Goal: Information Seeking & Learning: Learn about a topic

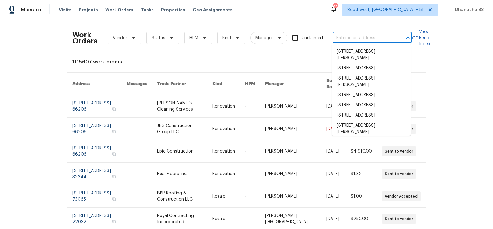
click at [361, 39] on input "text" at bounding box center [364, 38] width 62 height 10
paste input "371 Elm Ave, Lewisburg, TN 37091"
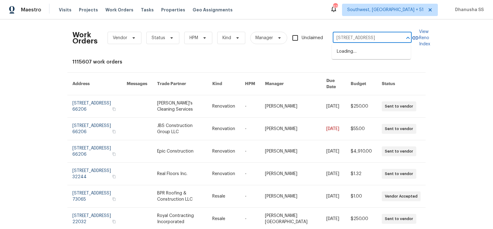
type input "371 Elm Ave, Lewisburg, TN 37091"
click at [356, 50] on li "371 Elm Ave, Lewisburg, TN 37091" at bounding box center [371, 52] width 79 height 10
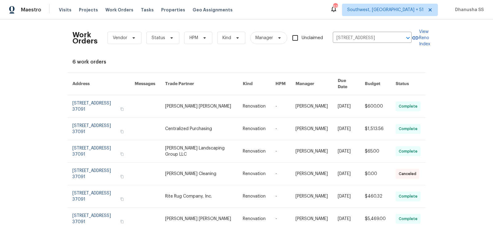
click at [275, 95] on td "-" at bounding box center [281, 106] width 20 height 23
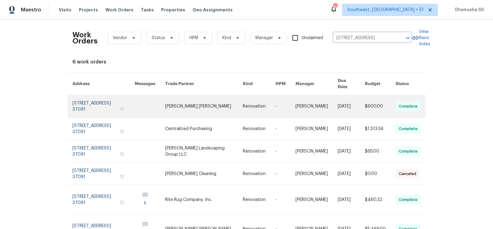
click at [277, 99] on link at bounding box center [286, 106] width 20 height 22
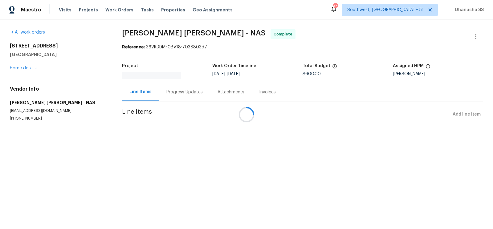
click at [26, 70] on div at bounding box center [246, 114] width 493 height 229
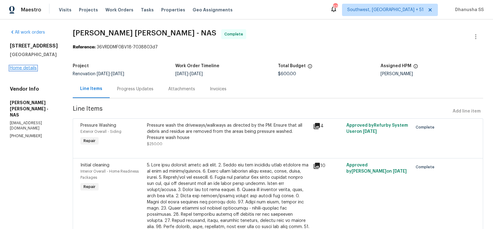
click at [26, 68] on link "Home details" at bounding box center [23, 68] width 27 height 4
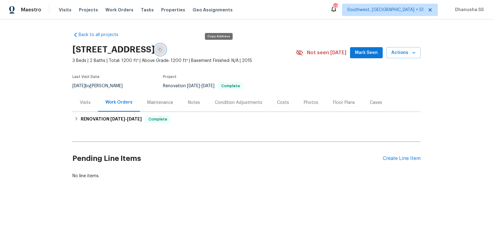
click at [166, 53] on button "button" at bounding box center [160, 49] width 11 height 11
click at [87, 101] on div "Visits" at bounding box center [85, 103] width 11 height 6
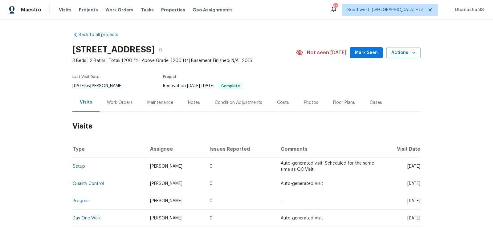
scroll to position [57, 0]
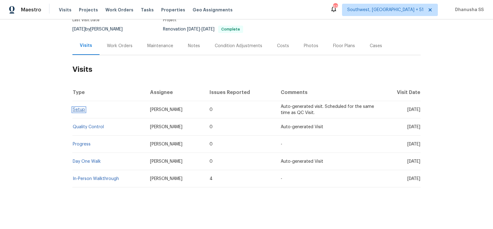
click at [77, 110] on link "Setup" at bounding box center [79, 110] width 12 height 4
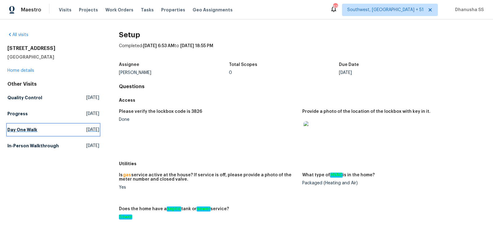
click at [31, 129] on h5 "Day One Walk" at bounding box center [22, 130] width 30 height 6
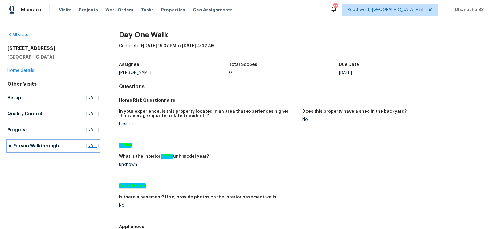
click at [36, 141] on link "In-Person Walkthrough Thu, Jul 31 2025" at bounding box center [53, 145] width 92 height 11
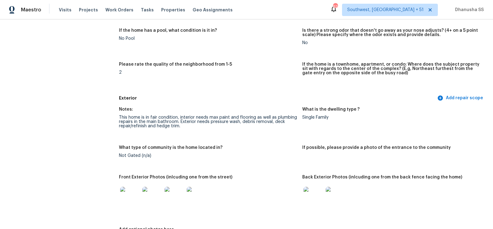
scroll to position [150, 0]
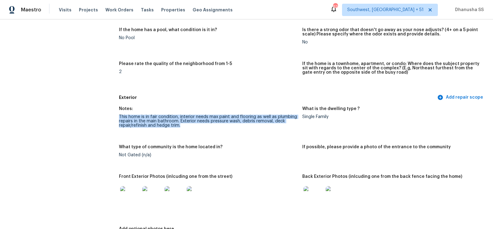
drag, startPoint x: 117, startPoint y: 116, endPoint x: 186, endPoint y: 128, distance: 69.8
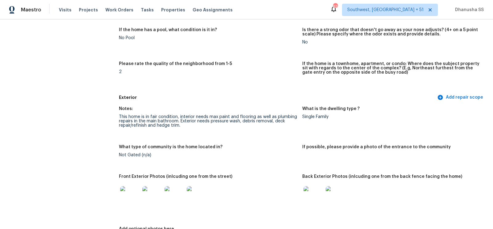
click at [260, 155] on div "Not Gated (n/a)" at bounding box center [208, 155] width 178 height 4
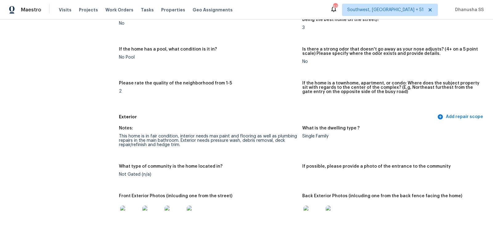
scroll to position [0, 0]
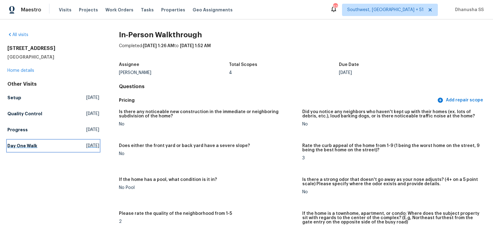
click at [38, 147] on link "Day One Walk Tue, Aug 26 2025" at bounding box center [53, 145] width 92 height 11
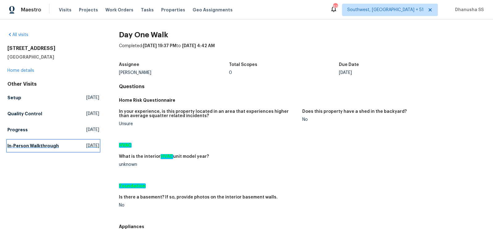
click at [33, 149] on link "In-Person Walkthrough Thu, Jul 31 2025" at bounding box center [53, 145] width 92 height 11
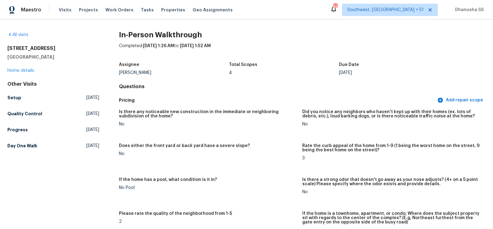
click at [39, 140] on div "Other Visits Setup Mon, Sep 08 2025 Quality Control Mon, Sep 08 2025 Progress T…" at bounding box center [53, 116] width 92 height 70
click at [38, 140] on link "Day One Walk Tue, Aug 26 2025" at bounding box center [53, 145] width 92 height 11
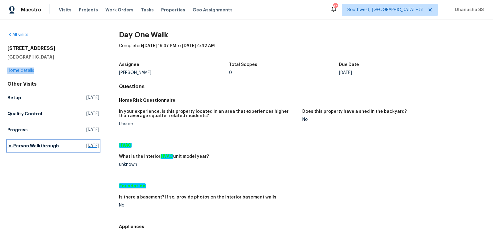
click at [53, 148] on h5 "In-Person Walkthrough" at bounding box center [32, 146] width 51 height 6
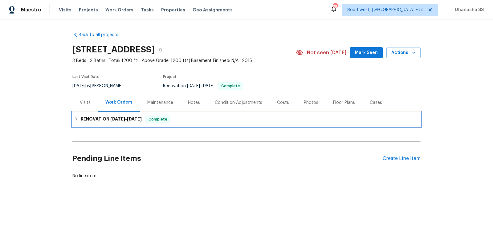
click at [200, 115] on div "RENOVATION 8/25/25 - 9/1/25 Complete" at bounding box center [246, 119] width 348 height 15
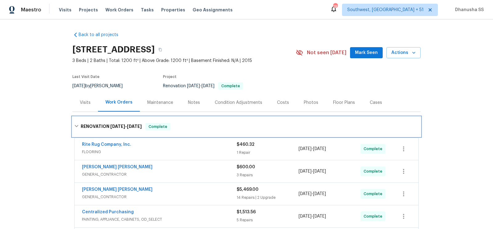
scroll to position [115, 0]
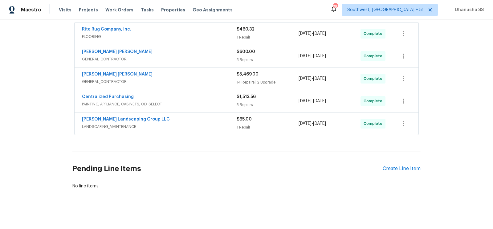
click at [203, 125] on span "LANDSCAPING_MAINTENANCE" at bounding box center [159, 127] width 155 height 6
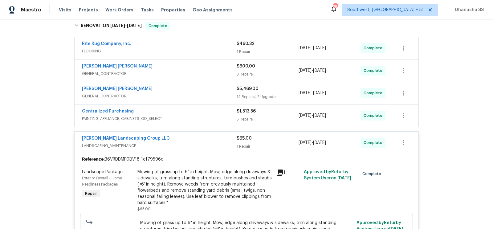
scroll to position [85, 0]
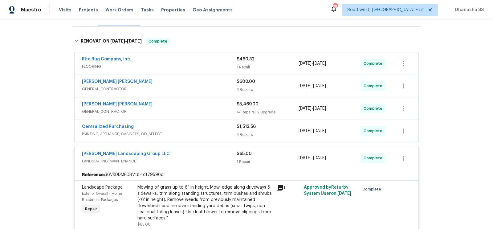
click at [211, 136] on div "Centralized Purchasing PAINTING, APPLIANCE, CABINETS, OD_SELECT" at bounding box center [159, 131] width 155 height 15
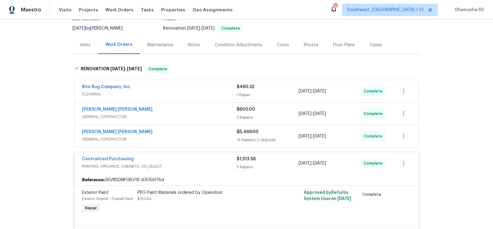
scroll to position [29, 0]
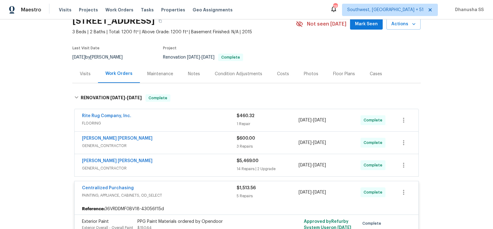
click at [208, 143] on span "GENERAL_CONTRACTOR" at bounding box center [159, 146] width 155 height 6
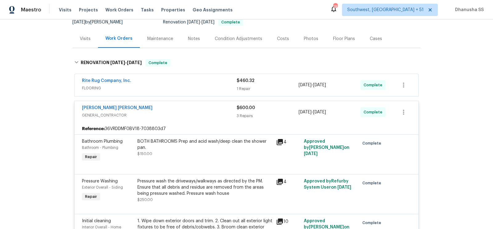
scroll to position [51, 0]
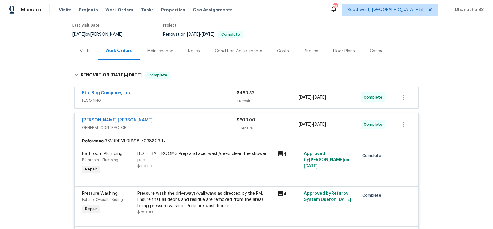
click at [201, 97] on span "FLOORING" at bounding box center [159, 100] width 155 height 6
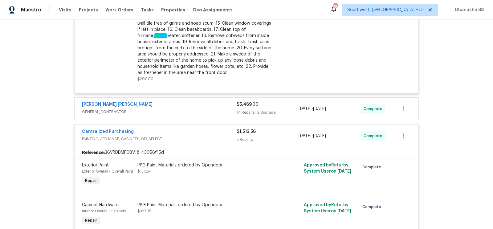
scroll to position [463, 0]
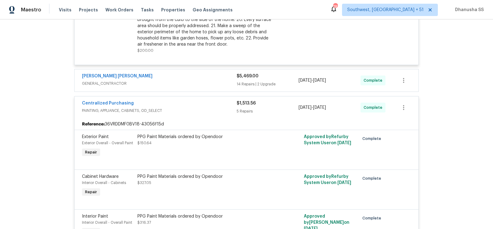
click at [205, 74] on div "Fernando Ruiz Hernandez" at bounding box center [159, 76] width 155 height 7
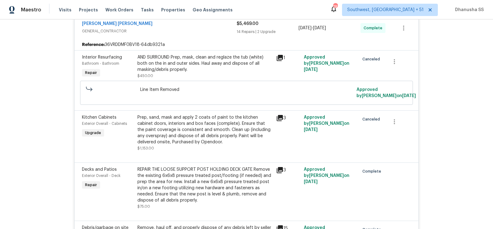
scroll to position [0, 0]
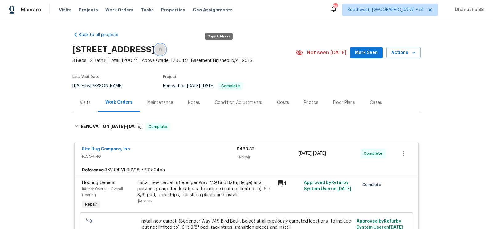
click at [162, 49] on icon "button" at bounding box center [160, 50] width 4 height 4
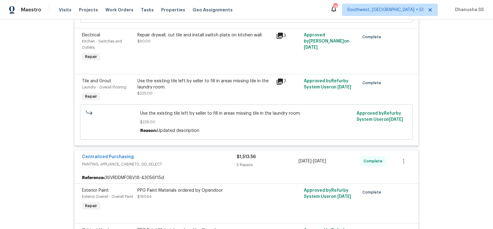
scroll to position [1352, 0]
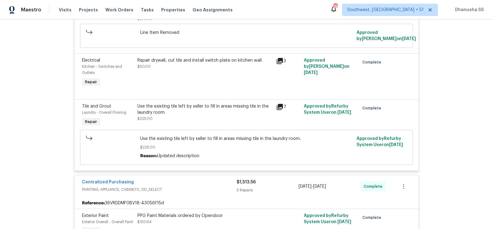
click at [181, 90] on div "Repair drywall, cut tile and install switch plate on kitchen wall. $50.00" at bounding box center [205, 72] width 139 height 35
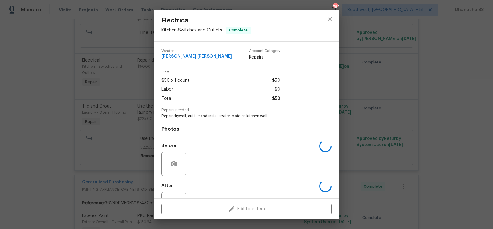
scroll to position [24, 0]
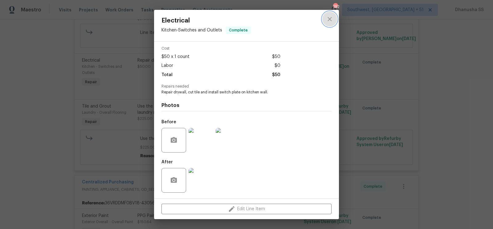
click at [330, 23] on button "close" at bounding box center [329, 19] width 15 height 15
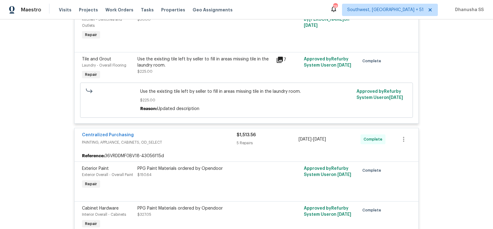
scroll to position [1362, 0]
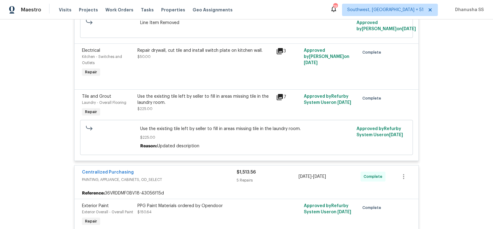
click at [207, 72] on div "Repair drywall, cut tile and install switch plate on kitchen wall. $50.00" at bounding box center [205, 63] width 139 height 35
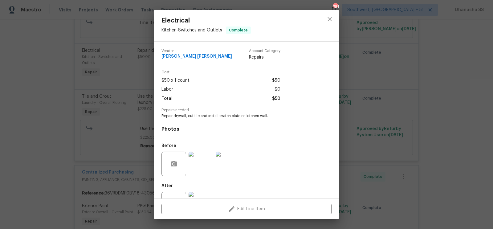
click at [134, 95] on div "Electrical Kitchen - Switches and Outlets Complete Vendor Fernando Ruiz Hernand…" at bounding box center [246, 114] width 493 height 229
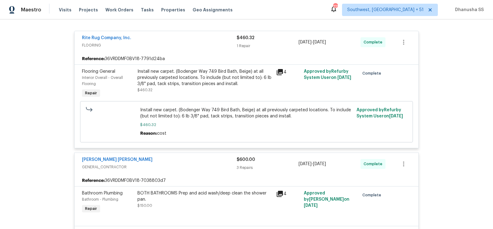
scroll to position [0, 0]
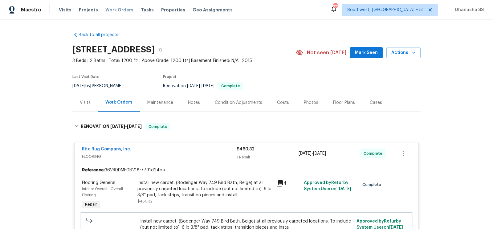
click at [117, 8] on span "Work Orders" at bounding box center [119, 10] width 28 height 6
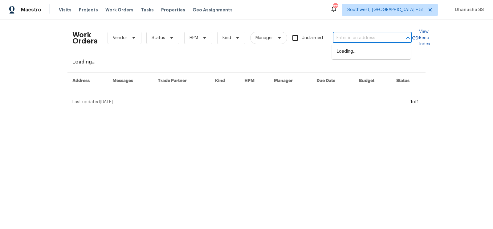
click at [375, 40] on input "text" at bounding box center [364, 38] width 62 height 10
paste input "[STREET_ADDRESS]"
type input "[STREET_ADDRESS]"
click at [352, 49] on li "[STREET_ADDRESS]" at bounding box center [371, 52] width 79 height 10
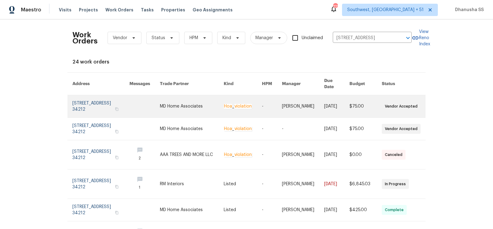
click at [253, 96] on link at bounding box center [243, 106] width 38 height 22
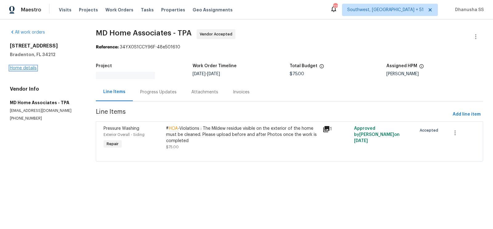
click at [28, 68] on link "Home details" at bounding box center [23, 68] width 27 height 4
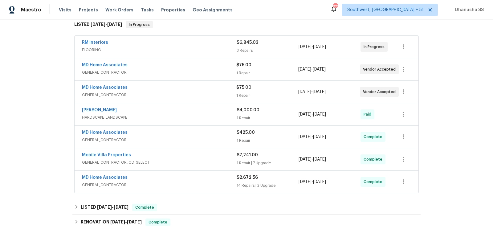
scroll to position [86, 0]
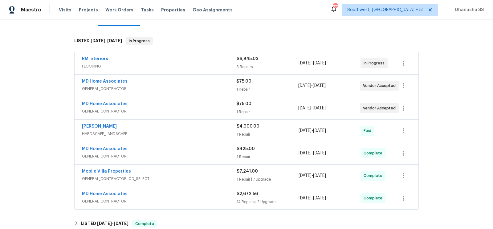
click at [200, 120] on div "Wendy Martin HARDSCAPE_LANDSCAPE $4,000.00 1 Repair 6/18/2025 - 6/28/2025 Paid" at bounding box center [247, 131] width 344 height 22
click at [206, 153] on span "GENERAL_CONTRACTOR" at bounding box center [159, 156] width 155 height 6
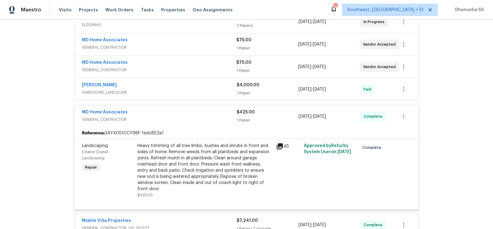
scroll to position [0, 0]
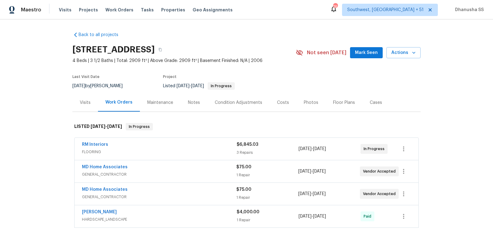
click at [81, 106] on div "Visits" at bounding box center [85, 102] width 26 height 18
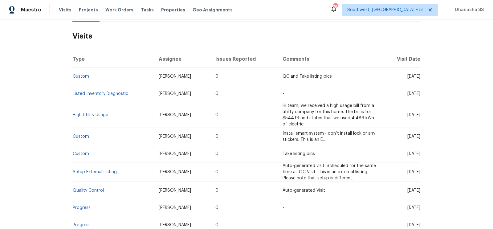
scroll to position [170, 0]
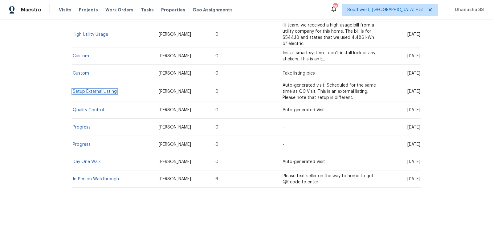
click at [87, 92] on link "Setup External Listing" at bounding box center [95, 91] width 44 height 4
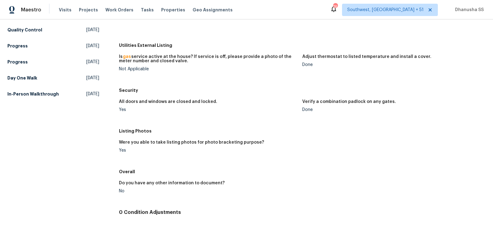
scroll to position [161, 0]
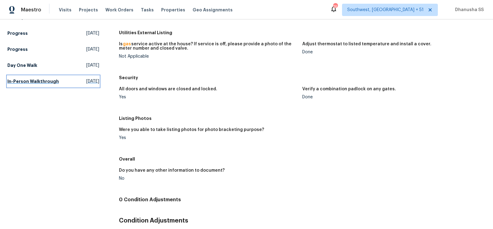
click at [70, 83] on link "In-Person Walkthrough Tue, Dec 31 2024" at bounding box center [53, 81] width 92 height 11
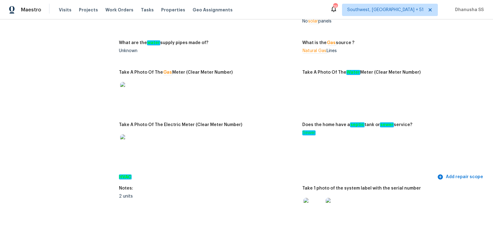
scroll to position [39, 0]
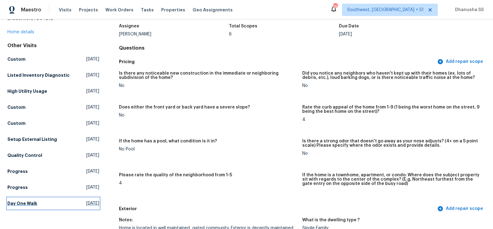
click at [41, 206] on link "Day One Walk Sun, Jan 26 2025" at bounding box center [53, 203] width 92 height 11
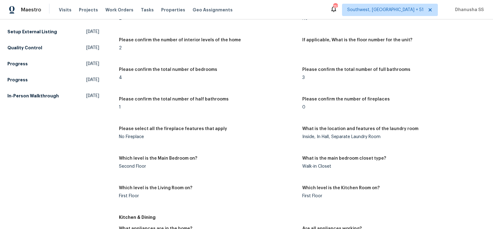
scroll to position [154, 0]
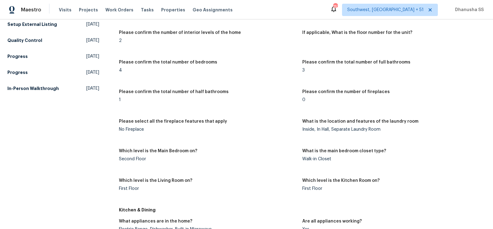
drag, startPoint x: 113, startPoint y: 161, endPoint x: 182, endPoint y: 161, distance: 68.1
click at [182, 161] on figure "Which level is the Main Bedroom on? Second Floor" at bounding box center [210, 160] width 183 height 22
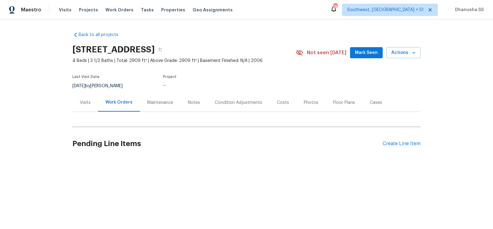
click at [176, 120] on div "Back to all projects [STREET_ADDRESS] 4 Beds | 3 1/2 Baths | Total: 2909 ft² | …" at bounding box center [246, 95] width 348 height 136
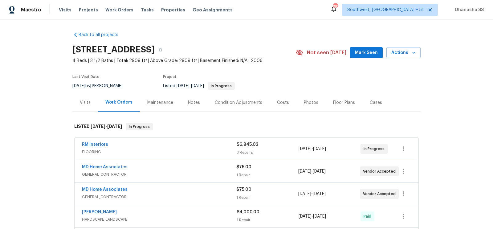
scroll to position [194, 0]
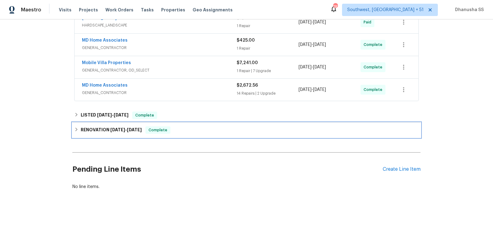
click at [201, 128] on div "RENOVATION 1/27/25 - 2/7/25 Complete" at bounding box center [246, 129] width 345 height 7
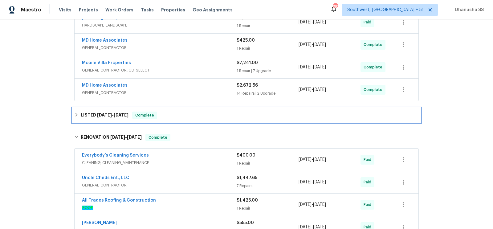
click at [202, 113] on div "LISTED 4/11/25 - 4/16/25 Complete" at bounding box center [246, 115] width 345 height 7
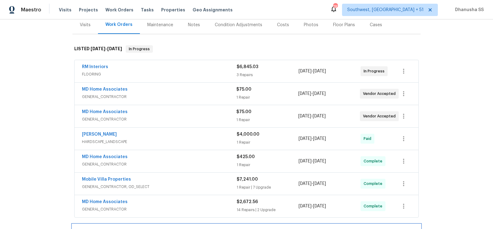
scroll to position [77, 0]
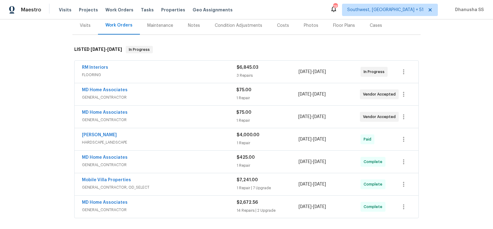
click at [198, 75] on span "FLOORING" at bounding box center [159, 75] width 155 height 6
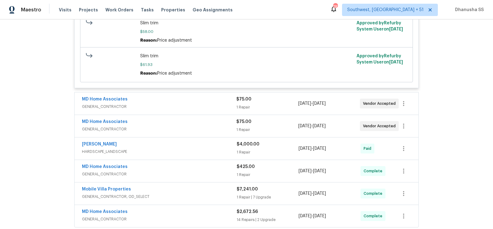
scroll to position [408, 0]
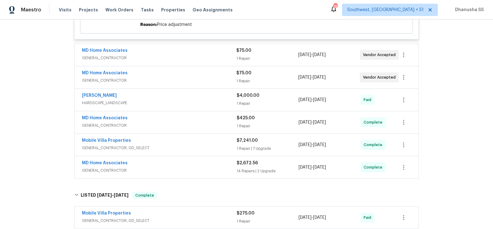
click at [200, 81] on span "GENERAL_CONTRACTOR" at bounding box center [159, 80] width 154 height 6
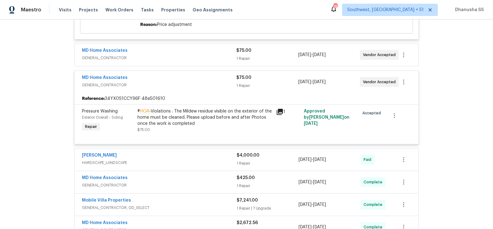
click at [196, 53] on div "MD Home Associates" at bounding box center [159, 50] width 154 height 7
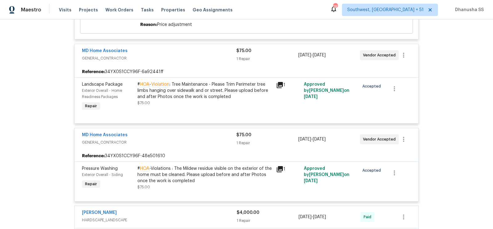
click at [223, 170] on div "# HOA -Violations : The Mildew residue visible on the exterior of the home must…" at bounding box center [204, 175] width 135 height 18
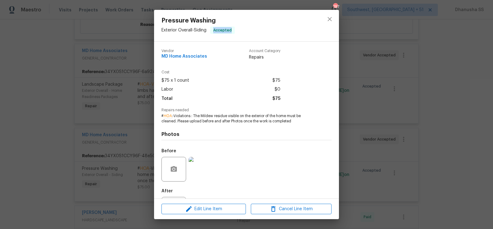
drag, startPoint x: 240, startPoint y: 28, endPoint x: 214, endPoint y: 27, distance: 25.9
click at [214, 27] on div "Pressure Washing Exterior Overall - Siding Accepted" at bounding box center [198, 25] width 88 height 31
click at [331, 16] on icon "close" at bounding box center [329, 18] width 7 height 7
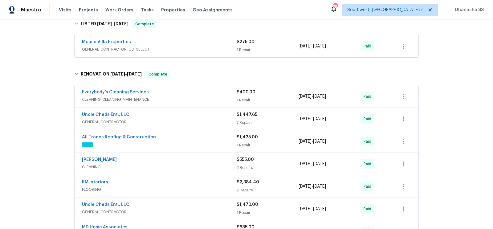
scroll to position [808, 0]
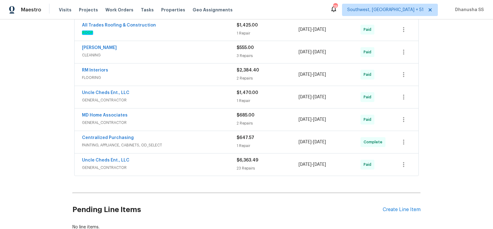
click at [338, 108] on div "MD Home Associates GENERAL_CONTRACTOR $685.00 2 Repairs 1/27/2025 - 1/31/2025 P…" at bounding box center [247, 119] width 344 height 22
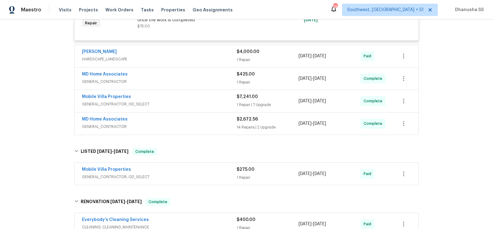
scroll to position [566, 0]
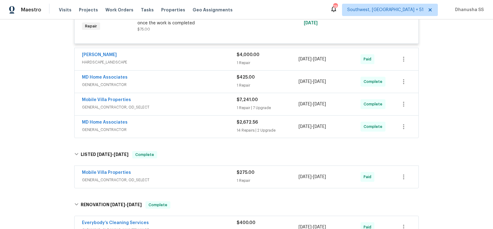
click at [208, 131] on span "GENERAL_CONTRACTOR" at bounding box center [159, 130] width 155 height 6
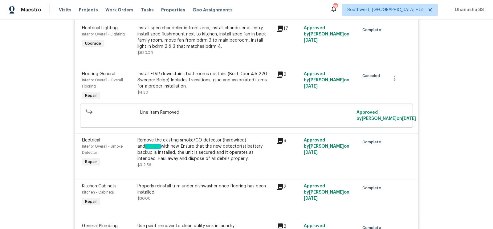
scroll to position [1164, 0]
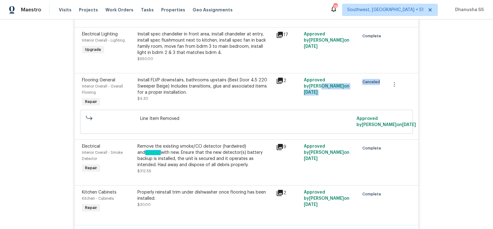
drag, startPoint x: 382, startPoint y: 74, endPoint x: 357, endPoint y: 74, distance: 25.3
click at [357, 75] on div "Flooring General Interior Overall - Overall Flooring Repair Install FLVP downst…" at bounding box center [246, 92] width 333 height 35
click at [360, 79] on div "Canceled" at bounding box center [371, 82] width 24 height 10
click at [199, 85] on div "Install FLVP downstairs, bathrooms upstairs (Best Door 4.5 220 Sweeper Beige) I…" at bounding box center [204, 86] width 135 height 18
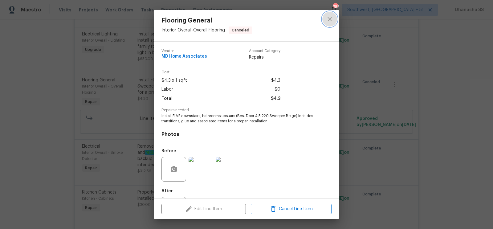
click at [330, 18] on icon "close" at bounding box center [329, 18] width 7 height 7
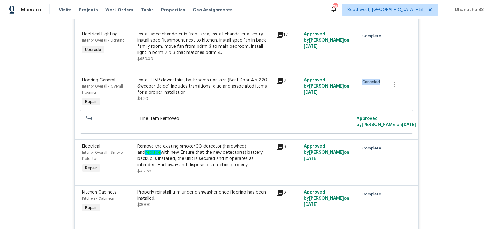
drag, startPoint x: 373, startPoint y: 76, endPoint x: 362, endPoint y: 76, distance: 10.5
click at [362, 77] on div "Canceled" at bounding box center [371, 82] width 24 height 10
click at [362, 79] on span "Canceled" at bounding box center [372, 82] width 20 height 6
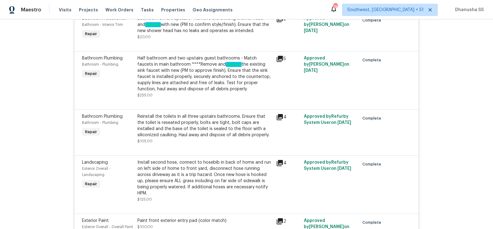
scroll to position [726, 0]
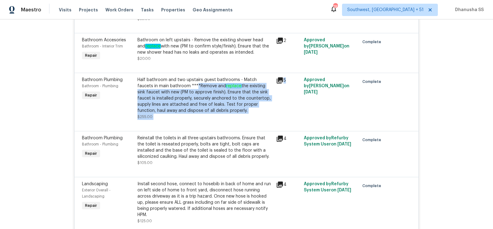
drag, startPoint x: 179, startPoint y: 87, endPoint x: 288, endPoint y: 88, distance: 108.8
click at [288, 88] on div "Bathroom Plumbing Bathroom - Plumbing Repair Half bathroom and two upstairs gue…" at bounding box center [246, 98] width 333 height 47
click at [251, 104] on div "Half bathroom and two upstairs guest bathrooms - Match faucets in main bathroom…" at bounding box center [204, 95] width 135 height 37
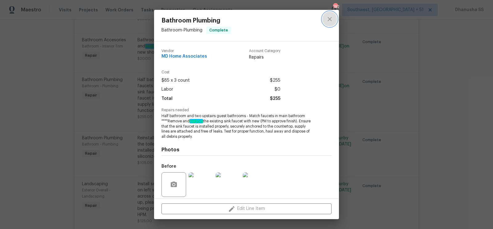
click at [330, 20] on icon "close" at bounding box center [329, 18] width 7 height 7
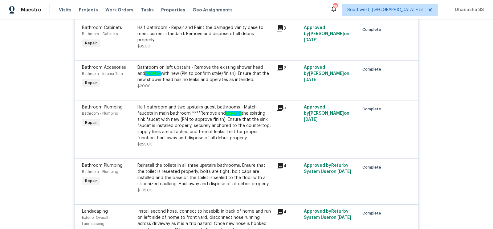
scroll to position [694, 0]
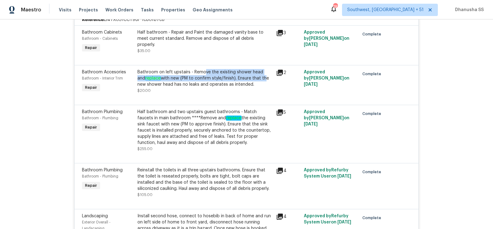
drag, startPoint x: 205, startPoint y: 73, endPoint x: 256, endPoint y: 74, distance: 51.2
click at [256, 74] on div "Bathroom on left upstairs - Remove the existing shower head and replace with ne…" at bounding box center [204, 78] width 135 height 18
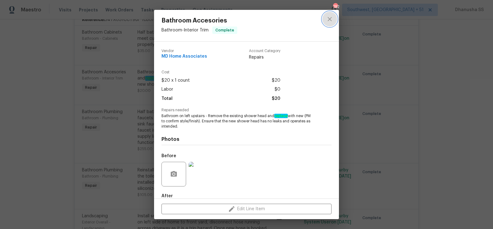
click at [327, 16] on icon "close" at bounding box center [329, 18] width 7 height 7
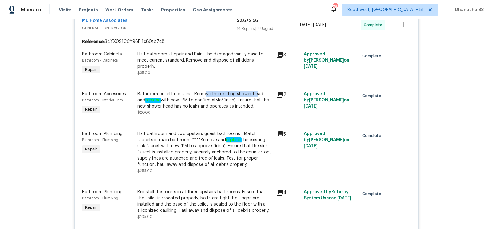
scroll to position [668, 0]
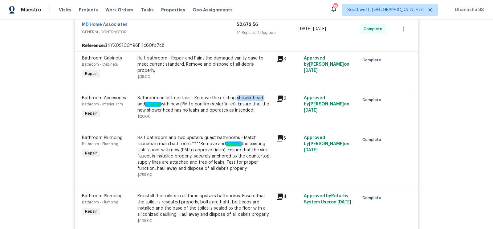
drag, startPoint x: 234, startPoint y: 96, endPoint x: 261, endPoint y: 96, distance: 27.1
click at [261, 96] on div "Bathroom on left upstairs - Remove the existing shower head and replace with ne…" at bounding box center [204, 104] width 135 height 18
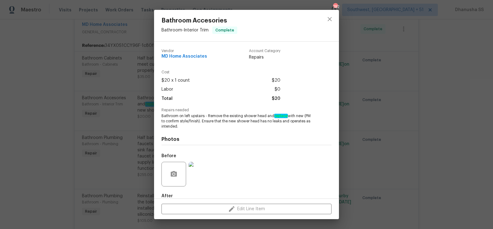
click at [261, 96] on div "Total $20" at bounding box center [221, 98] width 119 height 9
click at [201, 170] on img at bounding box center [201, 174] width 25 height 25
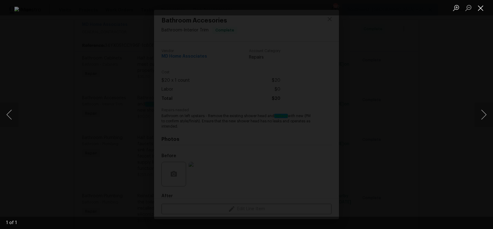
click at [482, 12] on button "Close lightbox" at bounding box center [481, 7] width 12 height 11
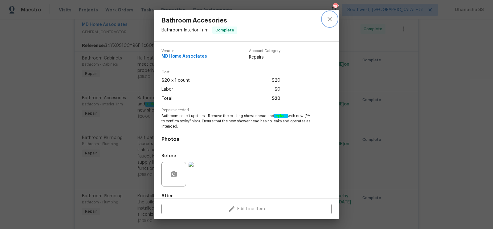
click at [336, 21] on button "close" at bounding box center [329, 19] width 15 height 15
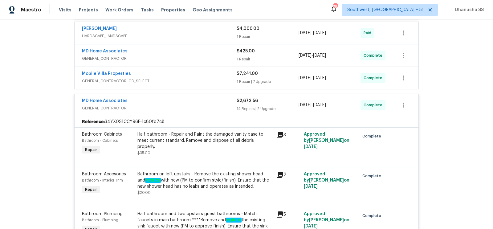
scroll to position [583, 0]
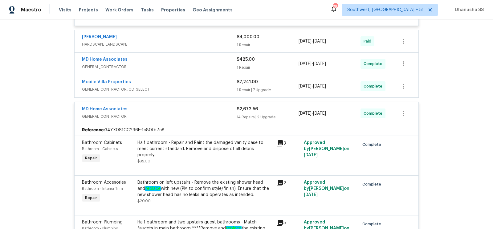
click at [195, 82] on div "Mobile Villa Properties" at bounding box center [159, 82] width 155 height 7
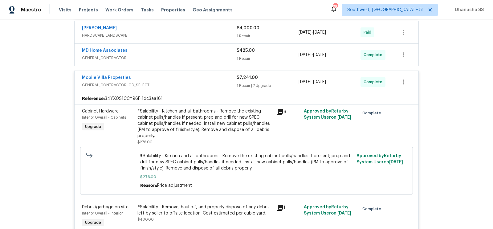
scroll to position [579, 0]
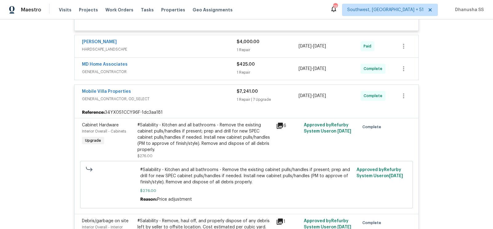
click at [217, 68] on div "MD Home Associates" at bounding box center [159, 64] width 155 height 7
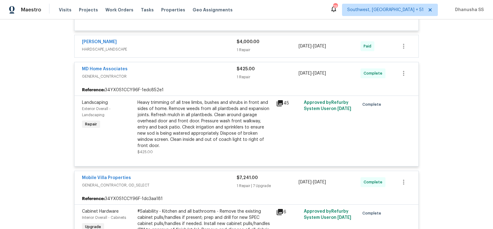
click at [203, 49] on span "HARDSCAPE_LANDSCAPE" at bounding box center [159, 49] width 155 height 6
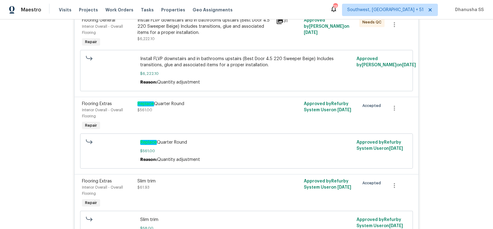
scroll to position [118, 0]
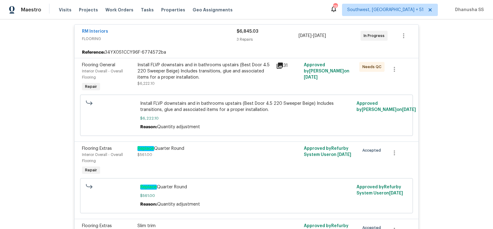
click at [204, 70] on div "Install FLVP downstairs and in bathrooms upstairs (Best Door 4.5 220 Sweeper Be…" at bounding box center [204, 71] width 135 height 18
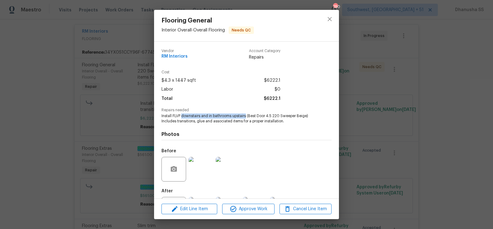
drag, startPoint x: 182, startPoint y: 116, endPoint x: 247, endPoint y: 116, distance: 65.7
click at [247, 116] on span "Install FLVP downstairs and in bathrooms upstairs (Best Door 4.5 220 Sweeper Be…" at bounding box center [238, 118] width 153 height 10
copy span "downstairs and in bathrooms upstairs"
click at [330, 17] on icon "close" at bounding box center [329, 18] width 7 height 7
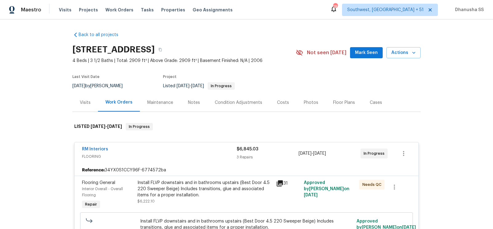
scroll to position [1, 0]
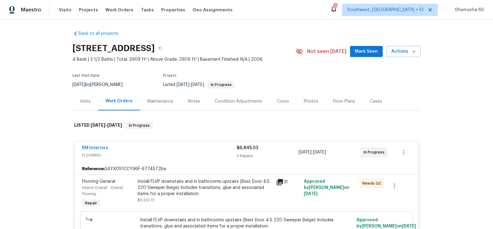
click at [195, 191] on div "Install FLVP downstairs and in bathrooms upstairs (Best Door 4.5 220 Sweeper Be…" at bounding box center [204, 187] width 135 height 18
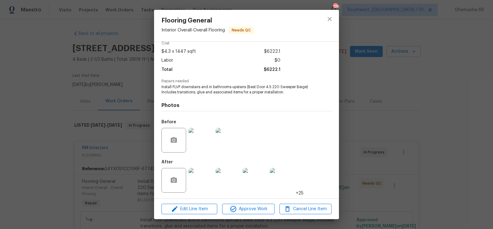
scroll to position [0, 0]
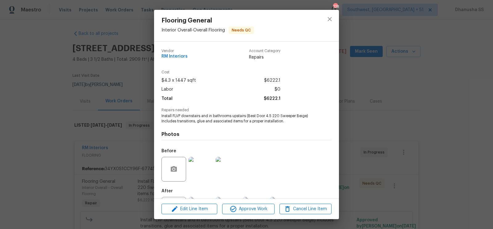
click at [187, 56] on div "Vendor RM Interiors Account Category Repairs" at bounding box center [221, 54] width 119 height 11
click at [329, 22] on icon "close" at bounding box center [329, 18] width 7 height 7
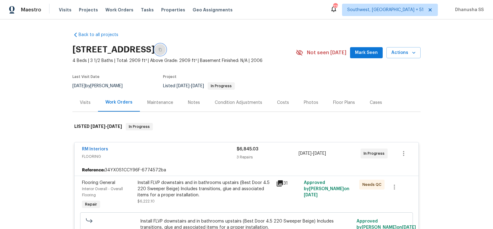
click at [162, 48] on icon "button" at bounding box center [160, 50] width 4 height 4
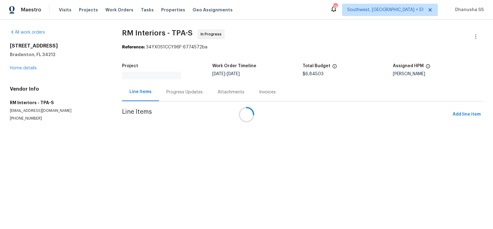
click at [176, 98] on div at bounding box center [246, 114] width 493 height 229
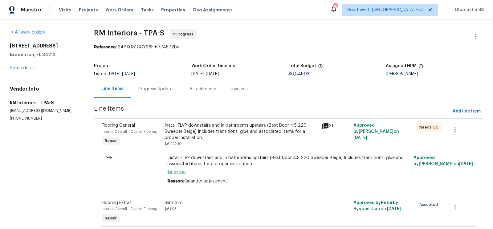
click at [177, 92] on div "Progress Updates" at bounding box center [156, 89] width 51 height 18
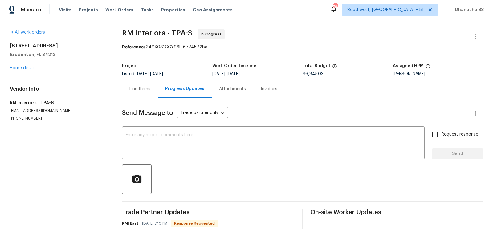
scroll to position [24, 0]
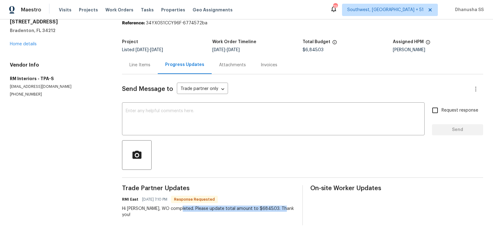
drag, startPoint x: 178, startPoint y: 207, endPoint x: 297, endPoint y: 215, distance: 119.3
click at [297, 215] on div "Trade Partner Updates RMI East 08/29/2025 7:10 PM Response Requested Hi Naomi, …" at bounding box center [302, 205] width 361 height 40
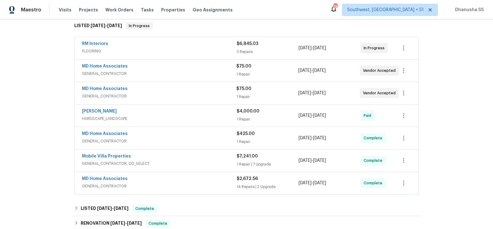
scroll to position [194, 0]
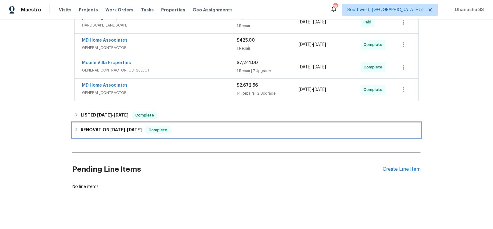
click at [189, 132] on div "RENOVATION [DATE] - [DATE] Complete" at bounding box center [246, 130] width 348 height 15
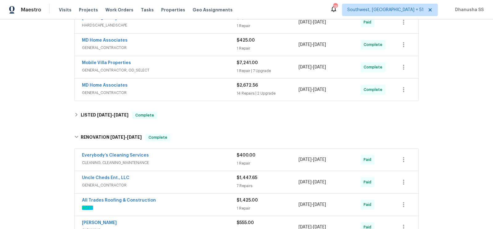
click at [212, 93] on span "GENERAL_CONTRACTOR" at bounding box center [159, 93] width 155 height 6
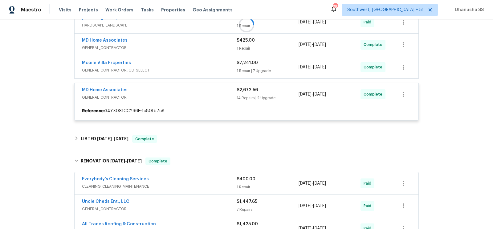
click at [209, 64] on div at bounding box center [246, 25] width 348 height 204
click at [209, 65] on div at bounding box center [246, 25] width 348 height 204
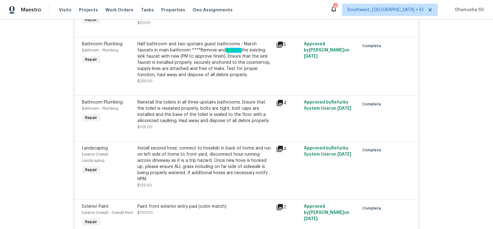
scroll to position [354, 0]
